Goal: Task Accomplishment & Management: Use online tool/utility

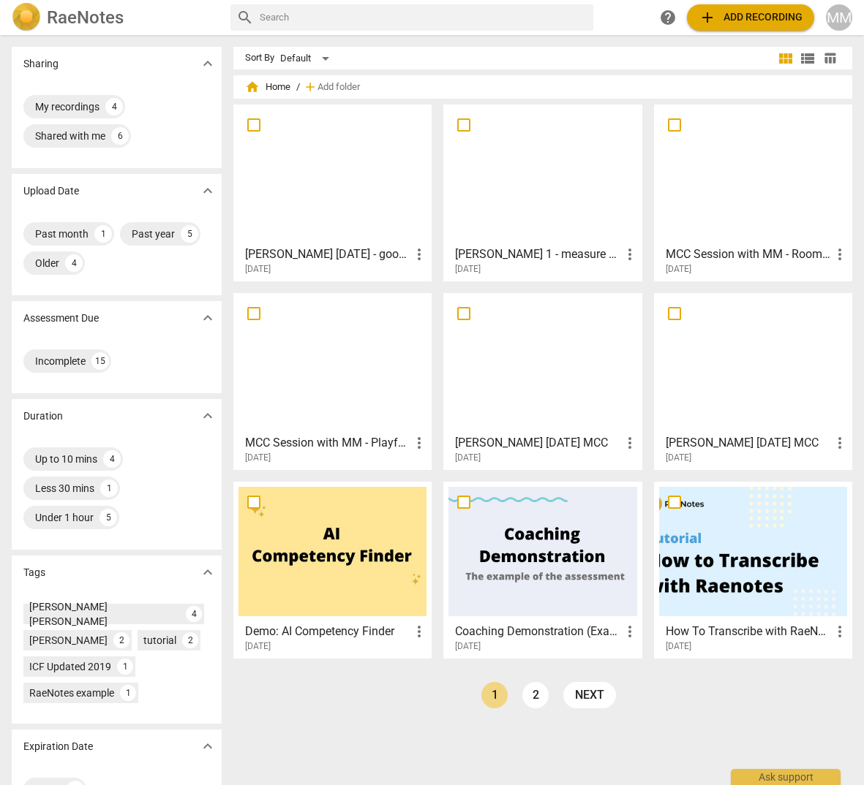
click at [780, 15] on span "add Add recording" at bounding box center [750, 18] width 104 height 18
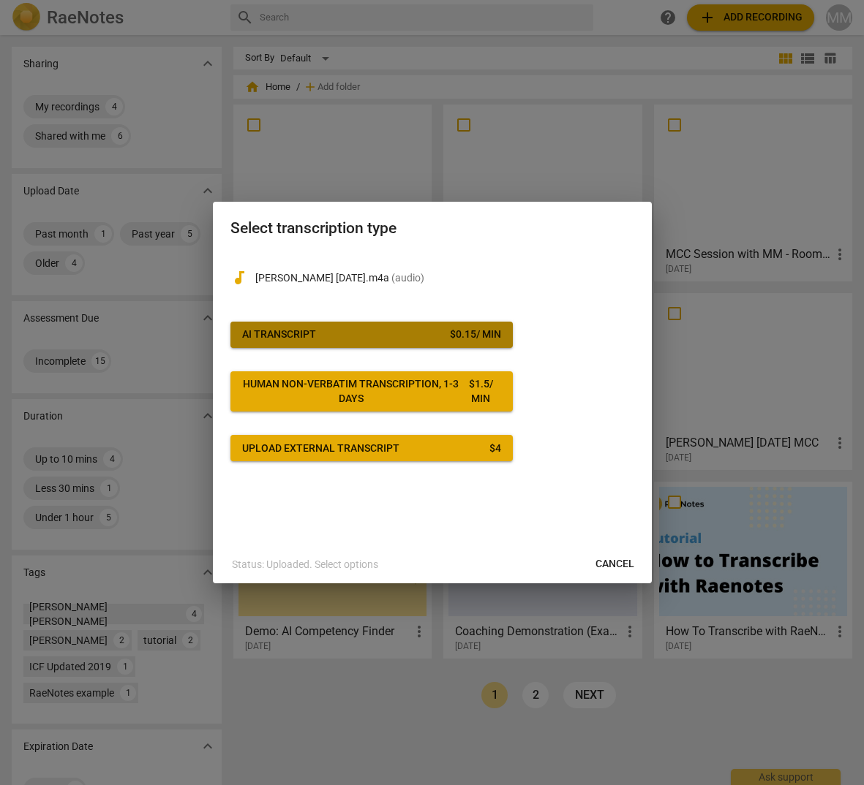
click at [300, 331] on div "AI Transcript" at bounding box center [279, 335] width 74 height 15
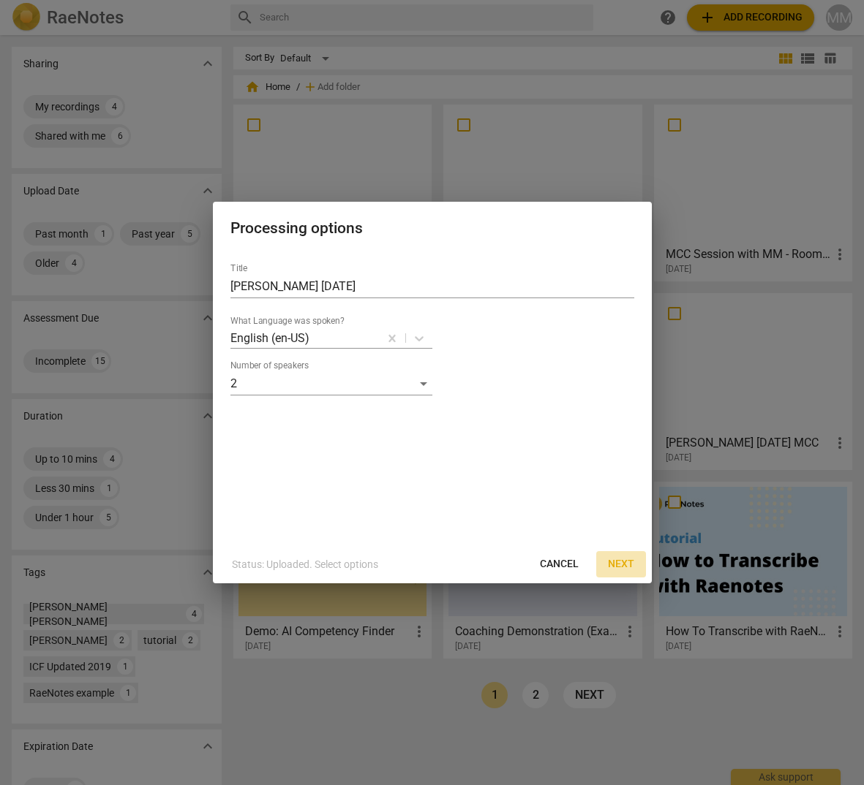
click at [636, 562] on button "Next" at bounding box center [621, 564] width 50 height 26
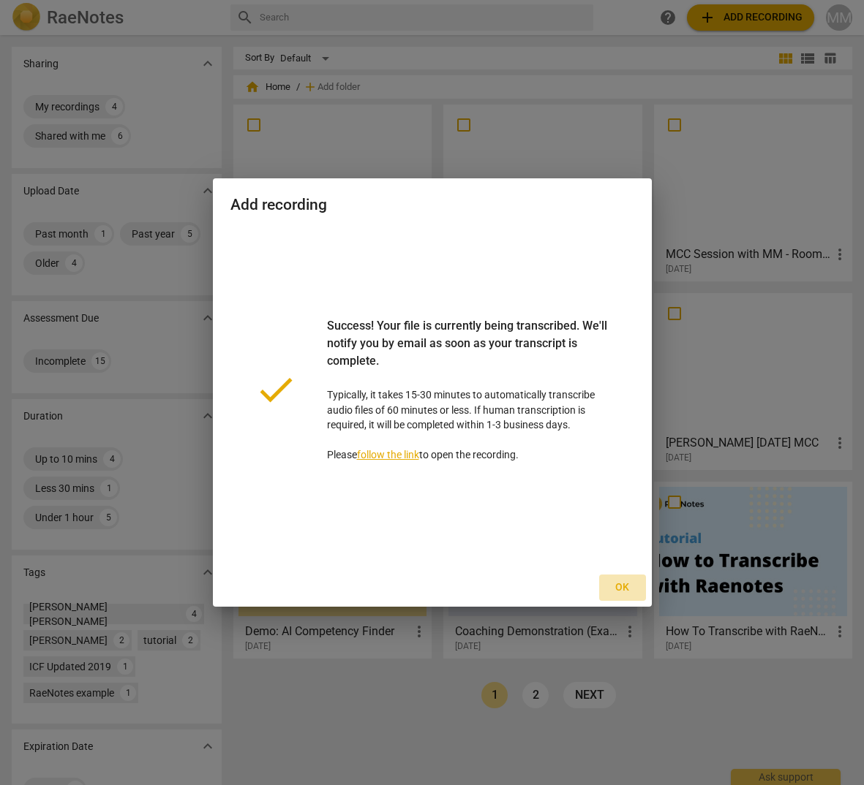
click at [622, 583] on span "Ok" at bounding box center [622, 588] width 23 height 15
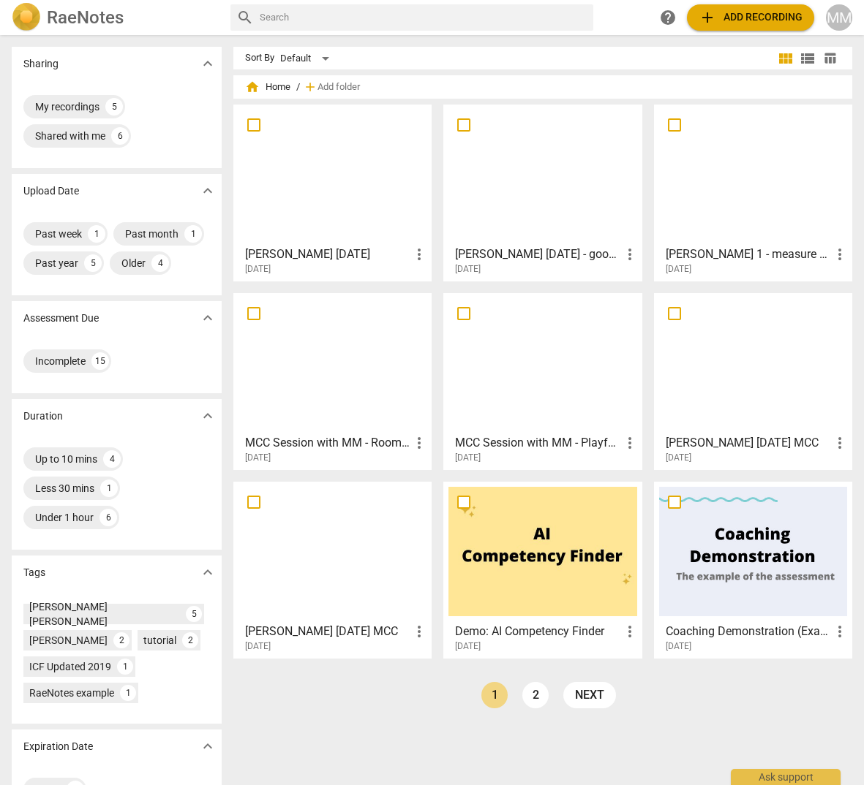
click at [835, 257] on span "more_vert" at bounding box center [840, 255] width 18 height 18
click at [723, 271] on div at bounding box center [432, 392] width 864 height 785
click at [731, 243] on div "[PERSON_NAME] 1 - measure of success not clear? more_vert [DATE]" at bounding box center [753, 257] width 189 height 37
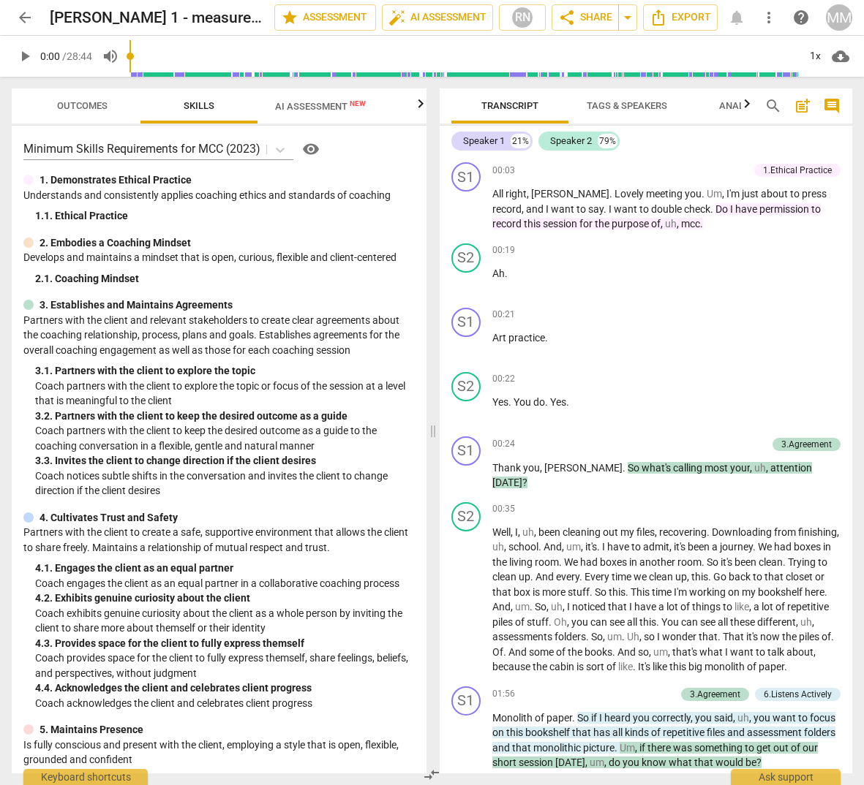
click at [325, 103] on span "AI Assessment New" at bounding box center [320, 106] width 91 height 11
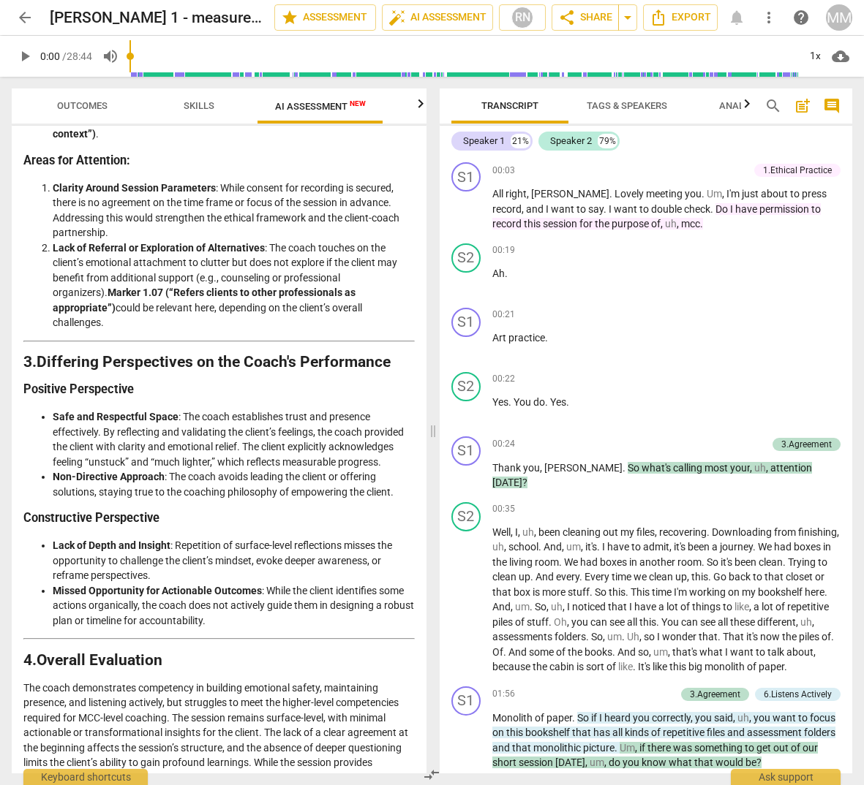
scroll to position [2256, 0]
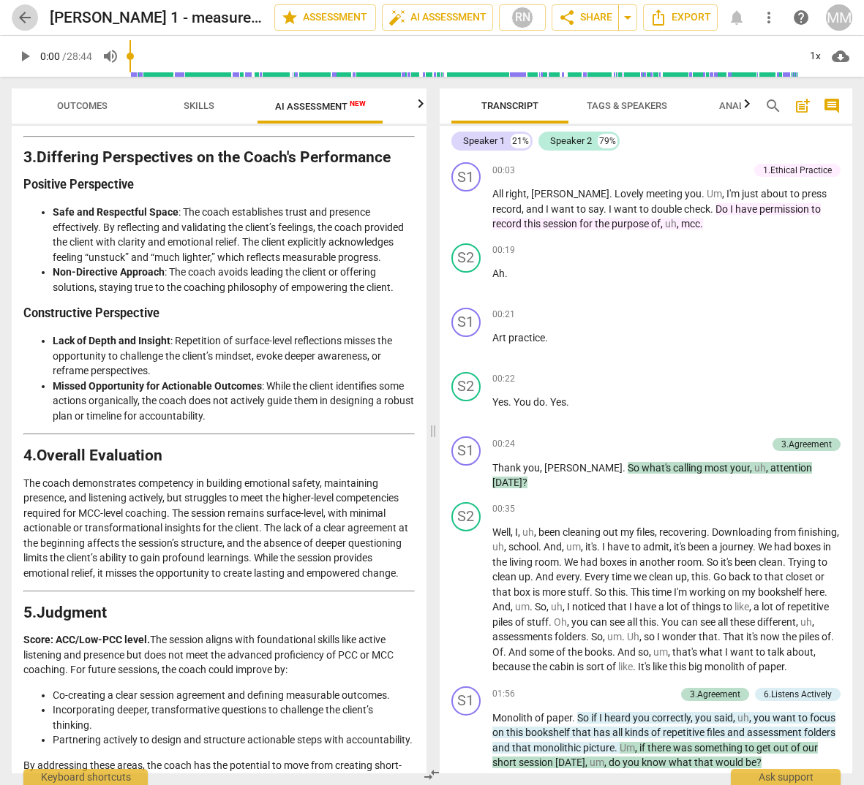
click at [18, 12] on span "arrow_back" at bounding box center [25, 18] width 18 height 18
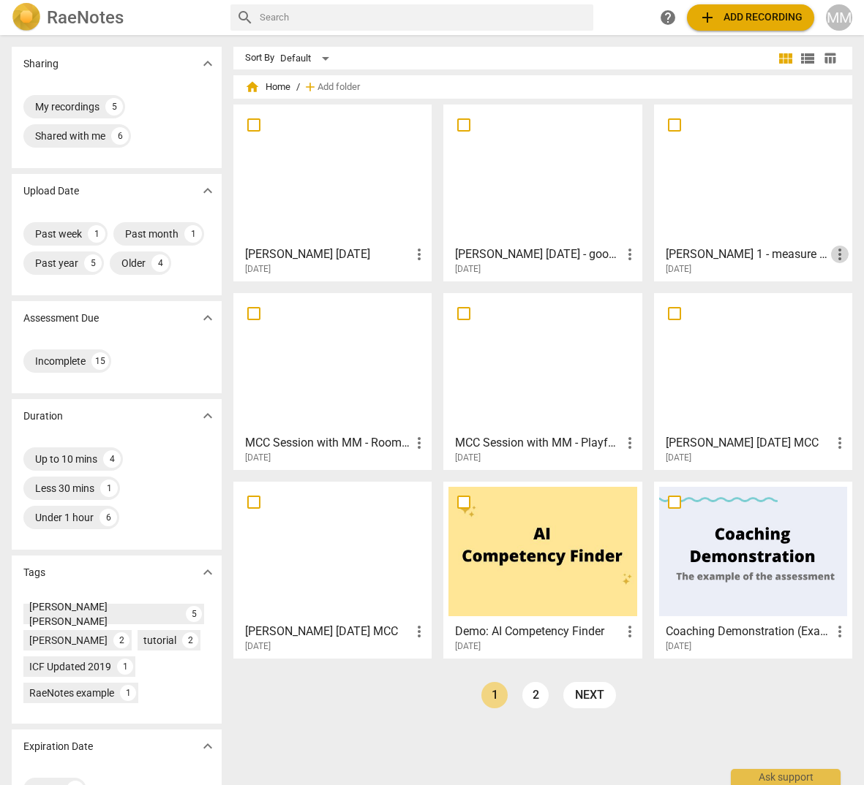
click at [832, 258] on span "more_vert" at bounding box center [840, 255] width 18 height 18
click at [823, 287] on li "Delete" at bounding box center [824, 289] width 56 height 35
